Goal: Transaction & Acquisition: Purchase product/service

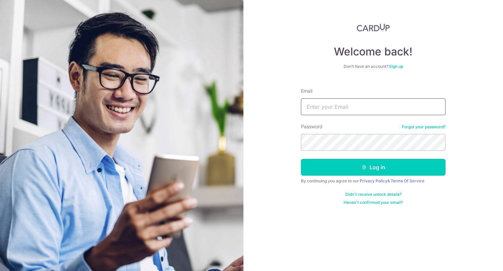
drag, startPoint x: 0, startPoint y: 0, endPoint x: 332, endPoint y: 110, distance: 349.5
click at [332, 110] on input "Email" at bounding box center [373, 106] width 145 height 17
type input "[EMAIL_ADDRESS][DOMAIN_NAME]"
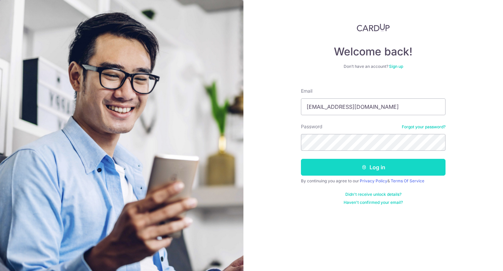
click at [374, 166] on button "Log in" at bounding box center [373, 167] width 145 height 17
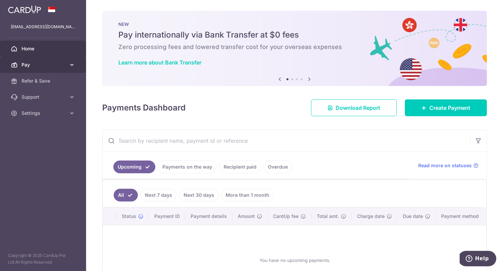
click at [70, 63] on icon at bounding box center [72, 65] width 7 height 7
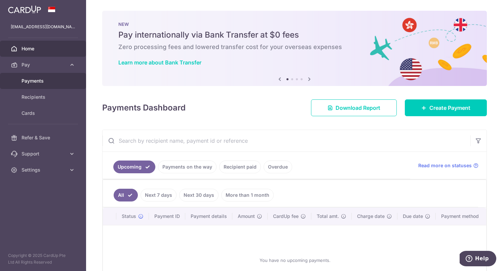
click at [39, 85] on link "Payments" at bounding box center [43, 81] width 86 height 16
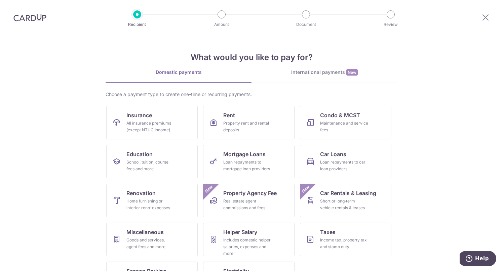
click at [22, 17] on img at bounding box center [29, 17] width 33 height 8
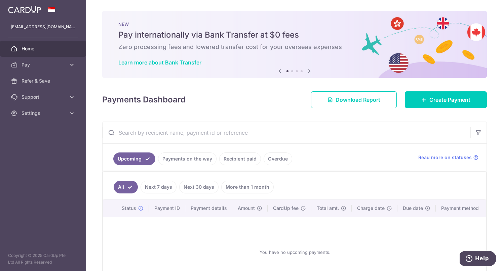
click at [244, 158] on link "Recipient paid" at bounding box center [240, 159] width 42 height 13
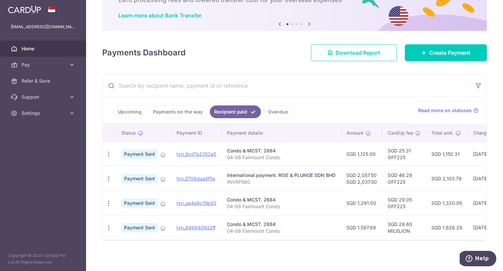
scroll to position [48, 0]
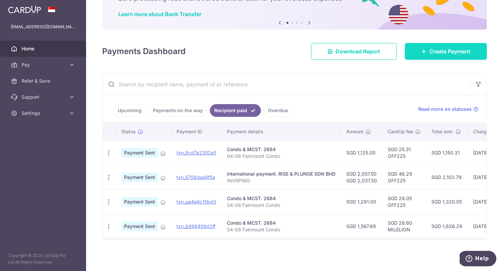
click at [429, 50] on span "Create Payment" at bounding box center [449, 51] width 41 height 8
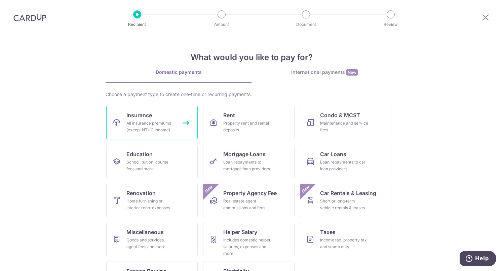
click at [161, 123] on div "All insurance premiums (except NTUC Income)" at bounding box center [150, 126] width 48 height 13
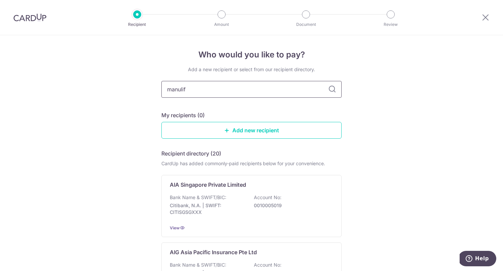
type input "manulife"
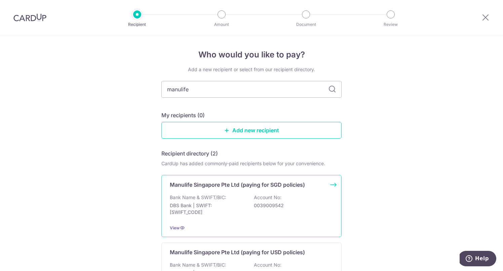
click at [203, 184] on p "Manulife Singapore Pte Ltd (paying for SGD policies)" at bounding box center [237, 185] width 135 height 8
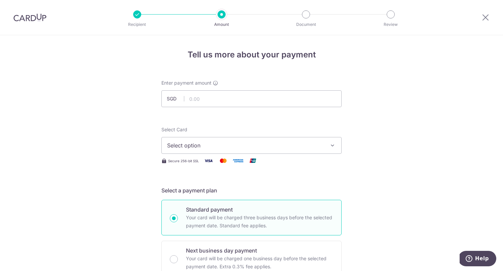
click at [313, 147] on span "Select option" at bounding box center [245, 146] width 157 height 8
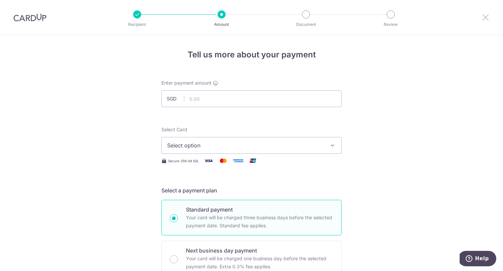
click at [484, 17] on icon at bounding box center [485, 17] width 8 height 8
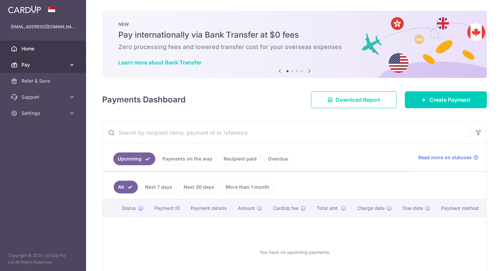
click at [59, 70] on link "Pay" at bounding box center [43, 65] width 86 height 16
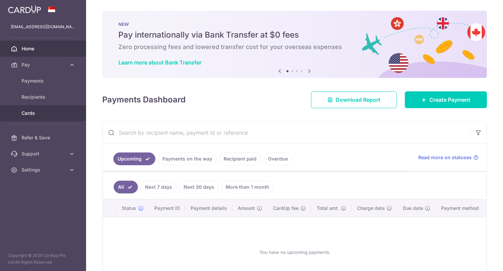
click at [34, 114] on span "Cards" at bounding box center [44, 113] width 44 height 7
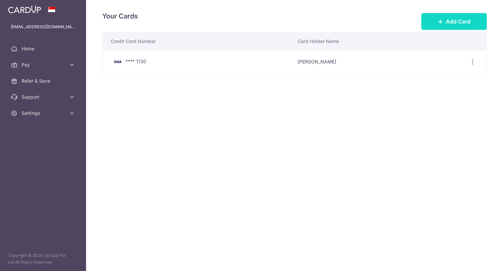
click at [470, 19] on span "Add Card" at bounding box center [458, 21] width 25 height 8
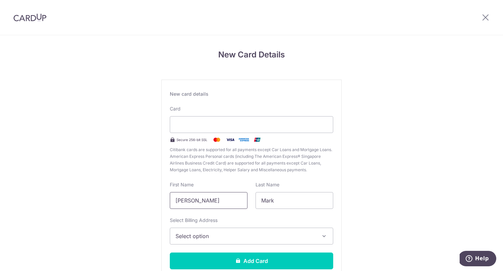
type input "[PERSON_NAME]"
type input "KWAN"
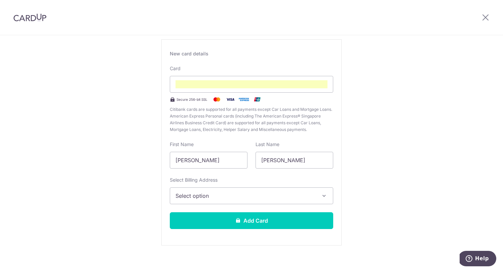
scroll to position [46, 0]
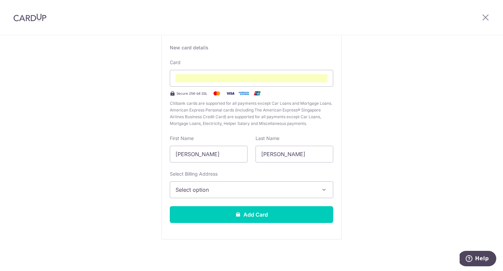
click at [216, 193] on span "Select option" at bounding box center [245, 190] width 140 height 8
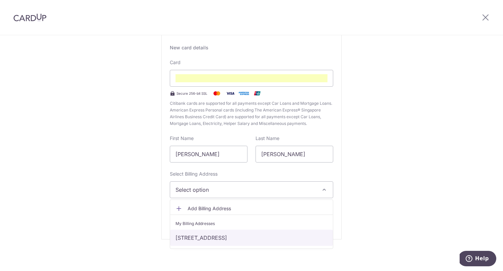
click at [229, 239] on link "30 EASTWOOD ROAD, 04-08, Singapore, Singapore-486365" at bounding box center [251, 238] width 163 height 16
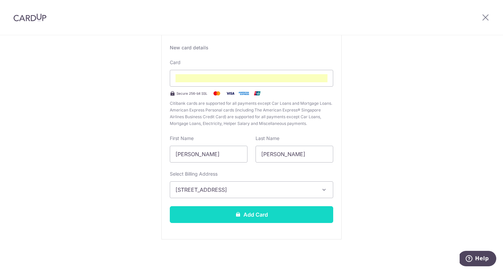
click at [251, 217] on button "Add Card" at bounding box center [251, 214] width 163 height 17
